Goal: Communication & Community: Answer question/provide support

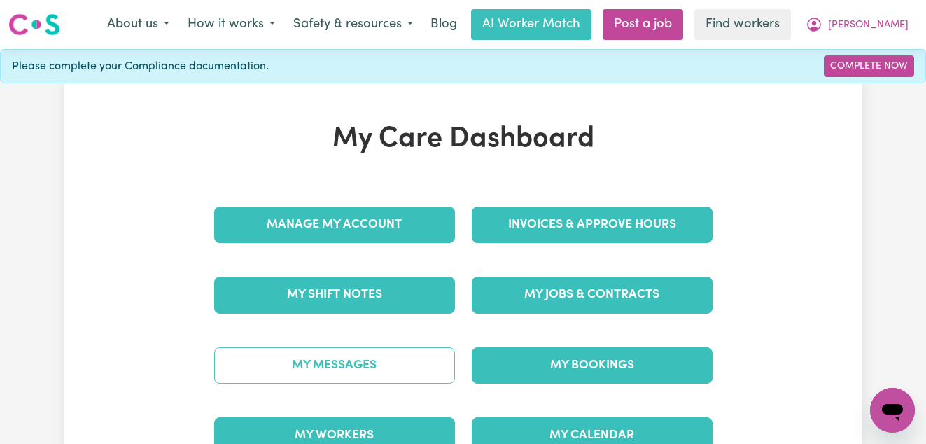
click at [315, 364] on link "My Messages" at bounding box center [334, 365] width 241 height 36
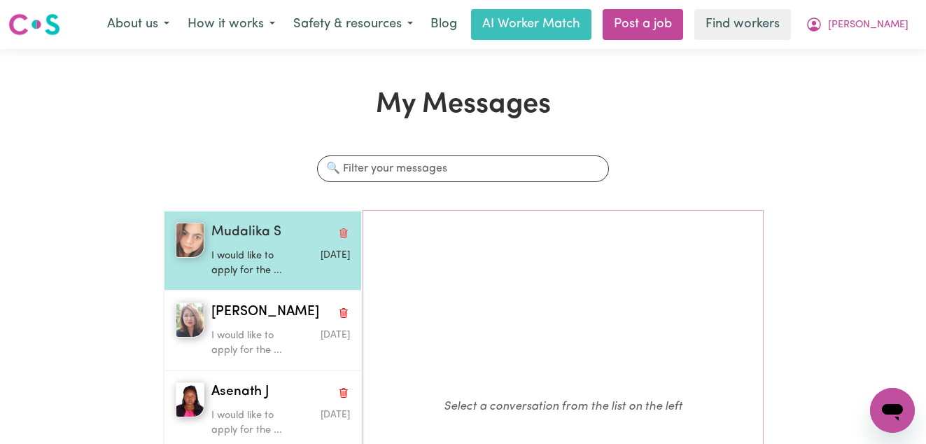
click at [226, 269] on p "I would like to apply for the ..." at bounding box center [257, 263] width 92 height 30
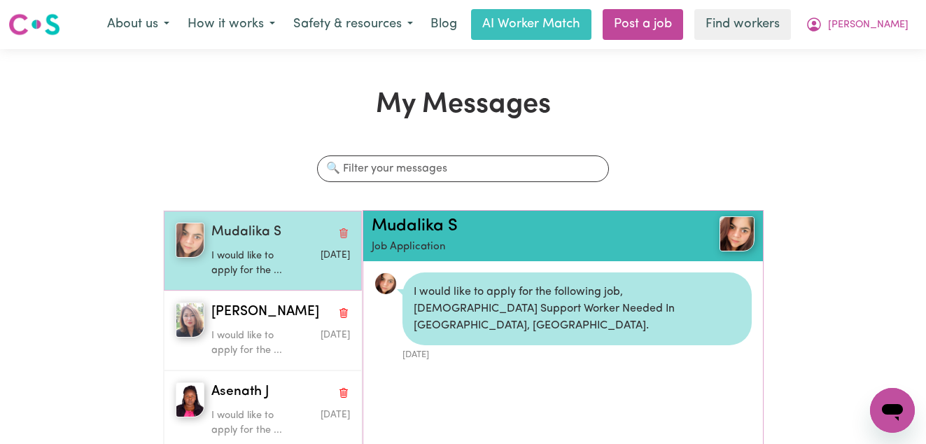
scroll to position [8, 0]
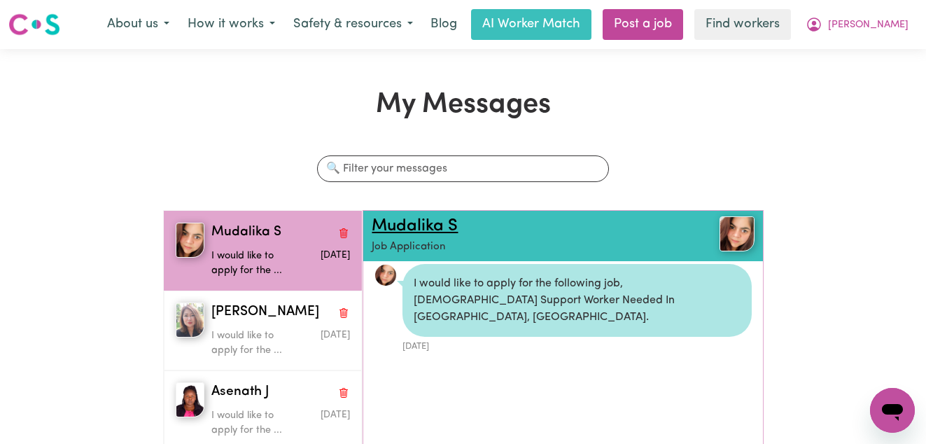
click at [449, 226] on link "Mudalika S" at bounding box center [415, 226] width 86 height 17
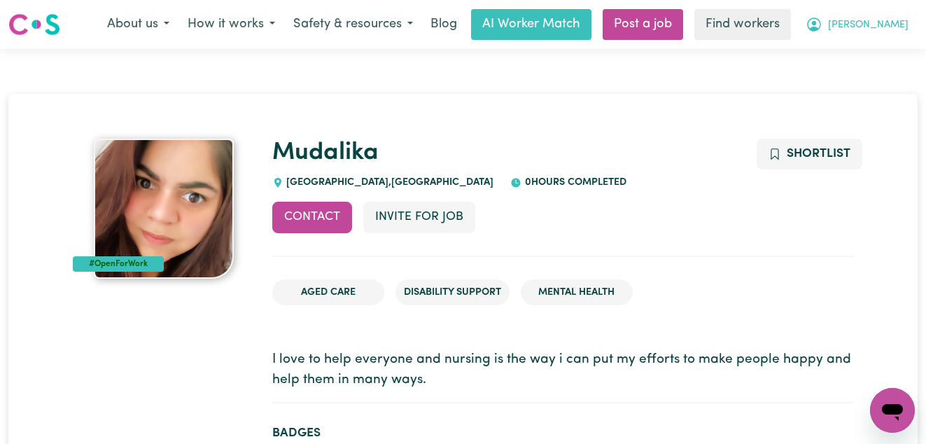
click at [821, 29] on icon "My Account" at bounding box center [814, 24] width 14 height 14
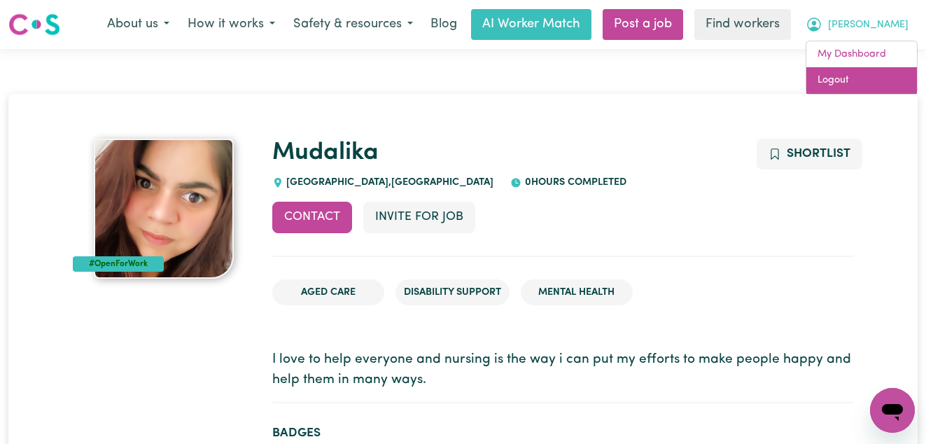
click at [853, 85] on link "Logout" at bounding box center [861, 80] width 111 height 27
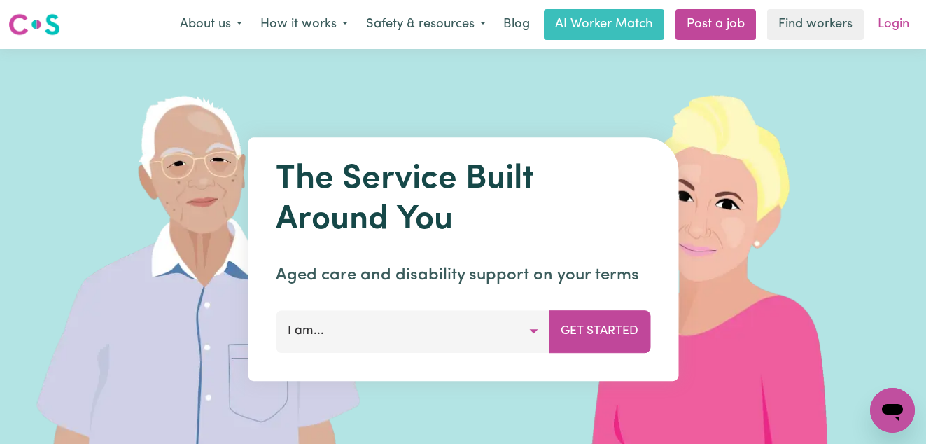
click at [875, 27] on link "Login" at bounding box center [893, 24] width 48 height 31
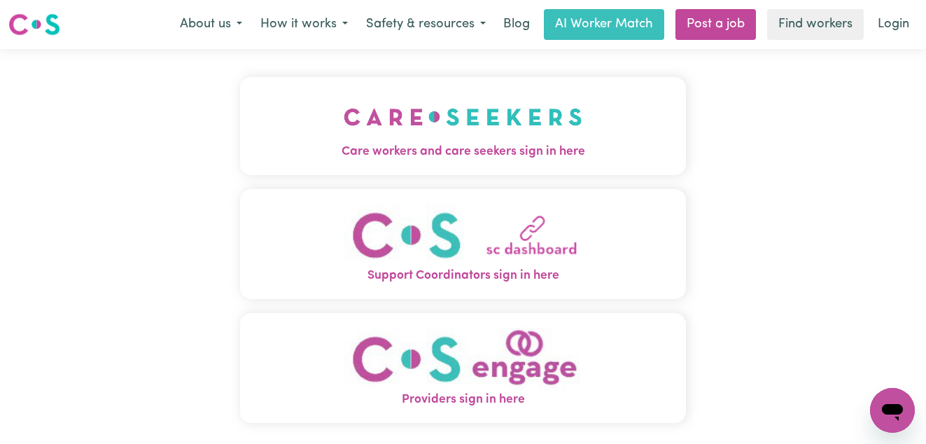
click at [486, 120] on button "Care workers and care seekers sign in here" at bounding box center [463, 126] width 446 height 98
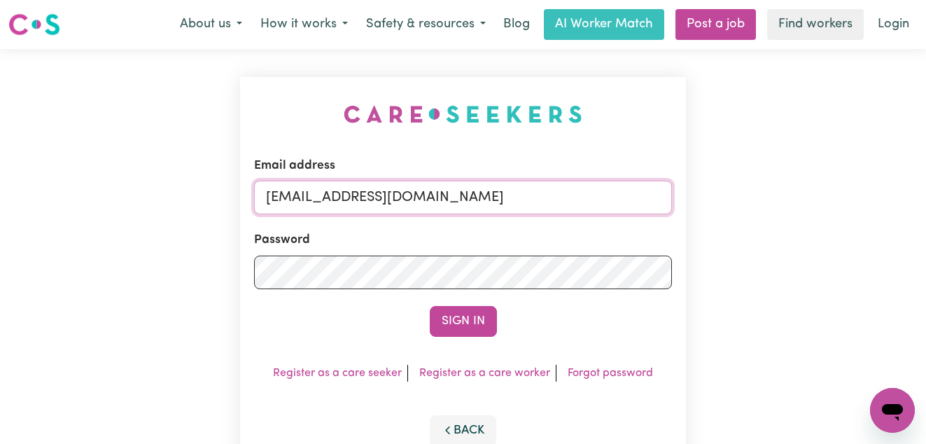
click at [546, 195] on input "superuser~SheilaNewhouseVC@careseekers.com.au" at bounding box center [463, 198] width 418 height 34
drag, startPoint x: 611, startPoint y: 194, endPoint x: 337, endPoint y: 197, distance: 273.6
click at [337, 197] on input "superuser~SheilaNewhouseVC@careseekers.com.au" at bounding box center [463, 198] width 418 height 34
paste input "ClientBrookvaleVCS"
type input "superuser~ClientBrookvaleVCS@careseekers.com.au"
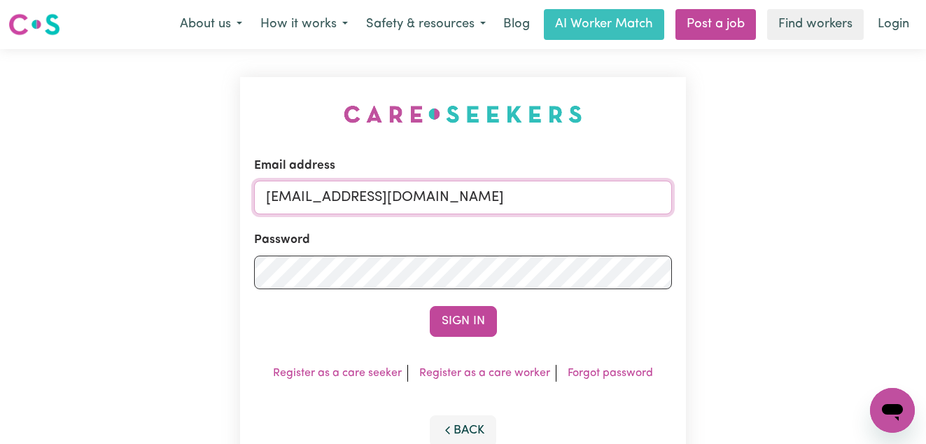
click at [430, 306] on button "Sign In" at bounding box center [463, 321] width 67 height 31
